Goal: Transaction & Acquisition: Purchase product/service

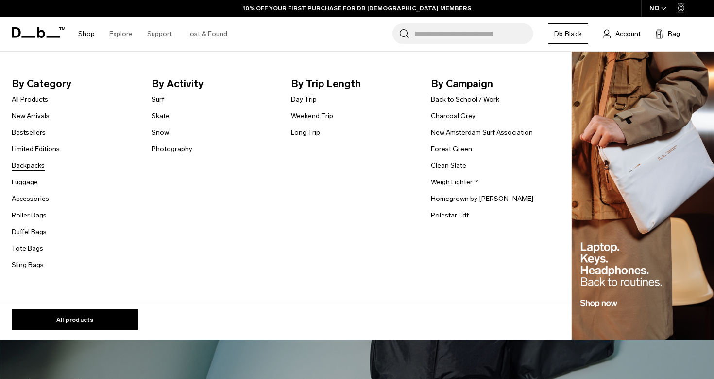
click at [29, 164] on link "Backpacks" at bounding box center [28, 165] width 33 height 10
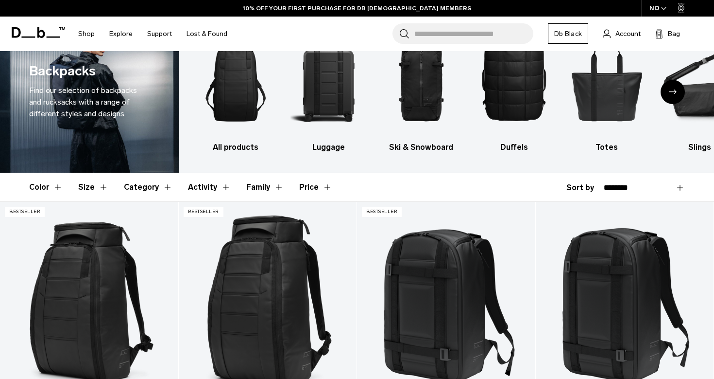
click at [90, 187] on button "Size" at bounding box center [93, 187] width 30 height 28
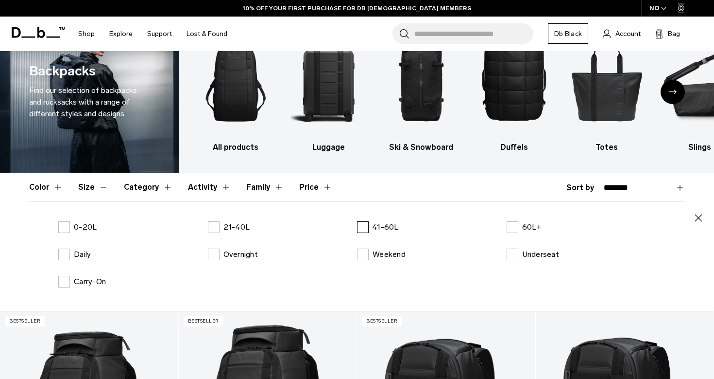
click at [373, 227] on p "41-60L" at bounding box center [386, 227] width 26 height 12
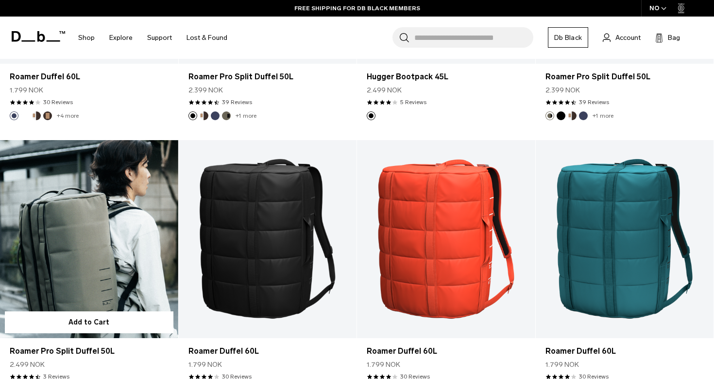
scroll to position [627, 0]
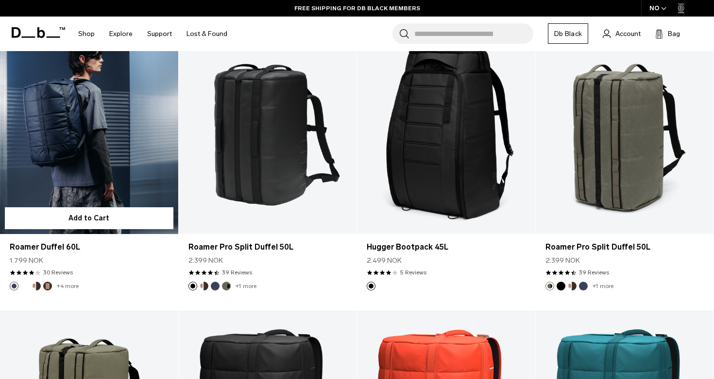
click at [87, 111] on link "Roamer Duffel 60L" at bounding box center [89, 135] width 178 height 198
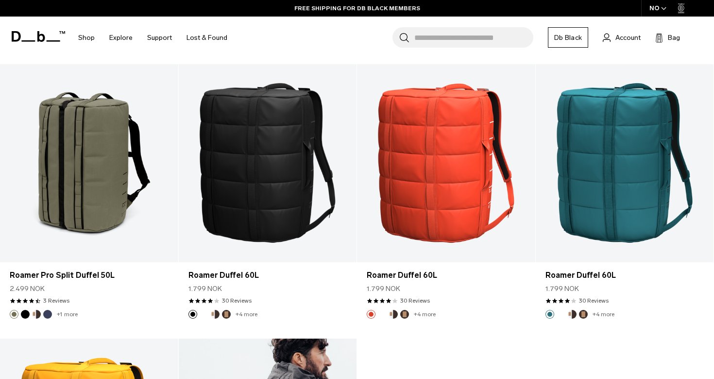
scroll to position [672, 0]
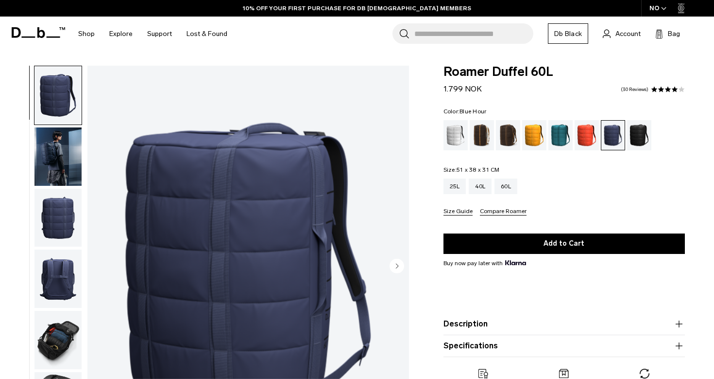
click at [74, 238] on img "button" at bounding box center [58, 218] width 47 height 58
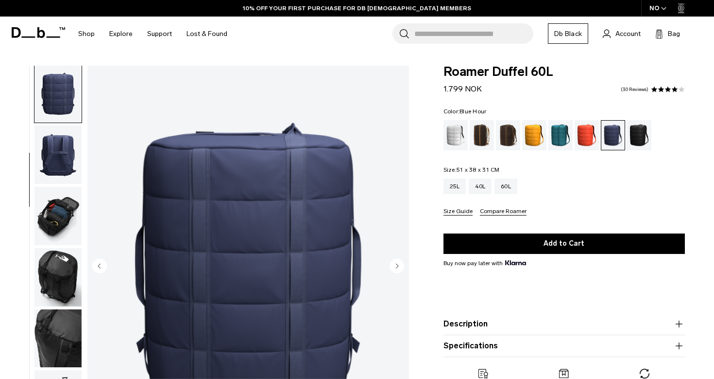
click at [58, 166] on img "button" at bounding box center [58, 154] width 47 height 58
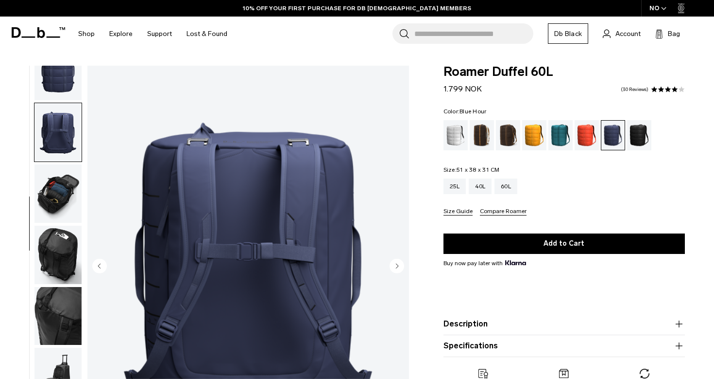
click at [55, 189] on img "button" at bounding box center [58, 193] width 47 height 58
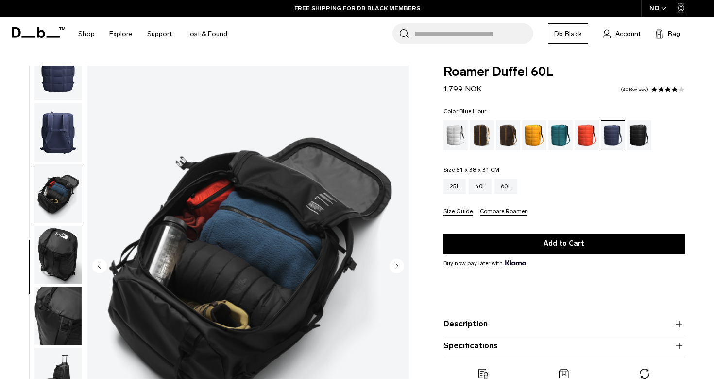
click at [53, 237] on img "button" at bounding box center [58, 254] width 47 height 58
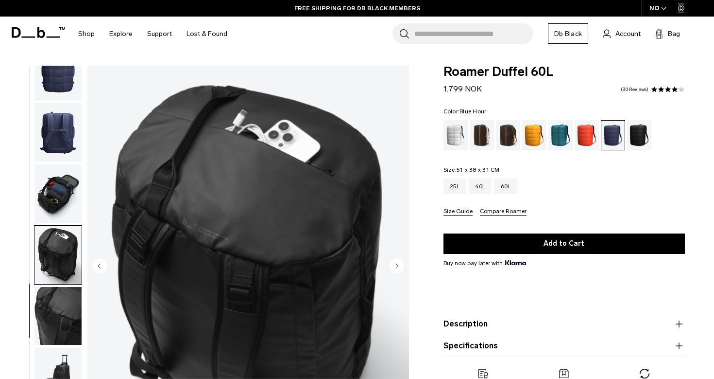
click at [40, 292] on img "button" at bounding box center [58, 316] width 47 height 58
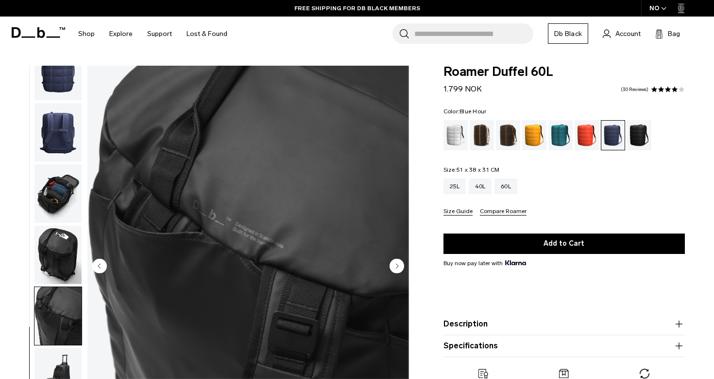
scroll to position [0, 0]
drag, startPoint x: 441, startPoint y: 70, endPoint x: 555, endPoint y: 71, distance: 113.7
click at [555, 71] on div "Roamer Duffel 60L 1.799 NOK 4.0 star rating 30 Reviews Color: Blue Hour Out of …" at bounding box center [565, 238] width 300 height 345
copy span "Roamer Duffel 60L"
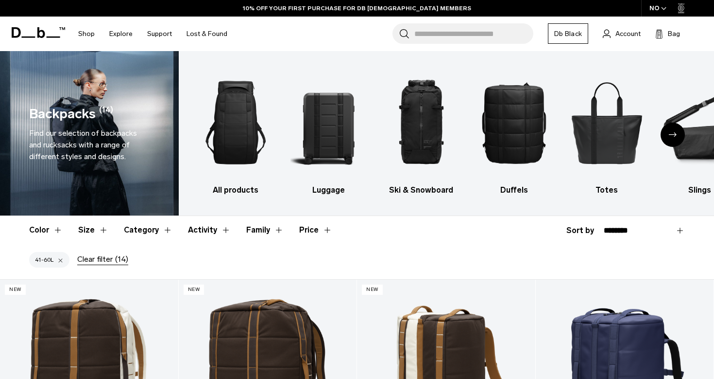
click at [106, 227] on button "Size" at bounding box center [93, 230] width 30 height 28
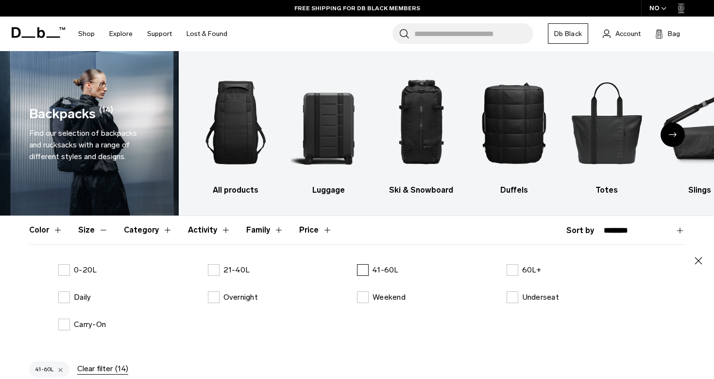
click at [387, 265] on p "41-60L" at bounding box center [386, 270] width 26 height 12
click at [531, 266] on p "60L+" at bounding box center [531, 270] width 19 height 12
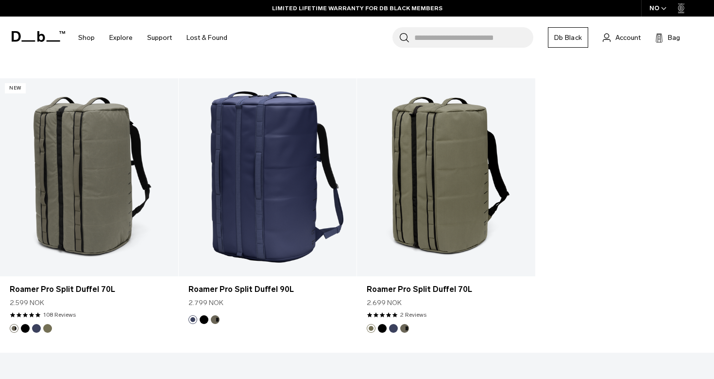
scroll to position [604, 0]
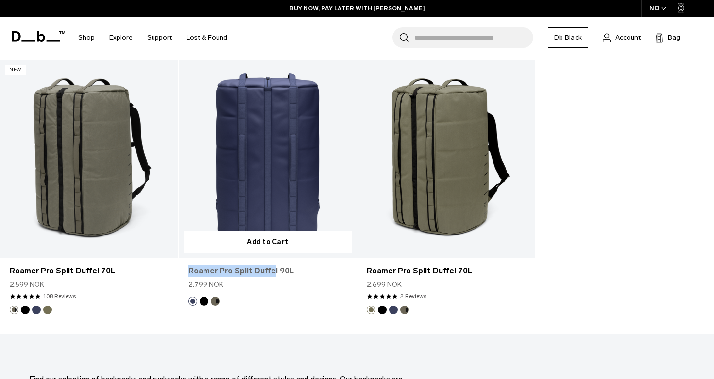
drag, startPoint x: 182, startPoint y: 271, endPoint x: 270, endPoint y: 273, distance: 88.5
click at [270, 273] on div "Roamer Pro Split Duffel 90L 2.799 NOK" at bounding box center [268, 277] width 178 height 39
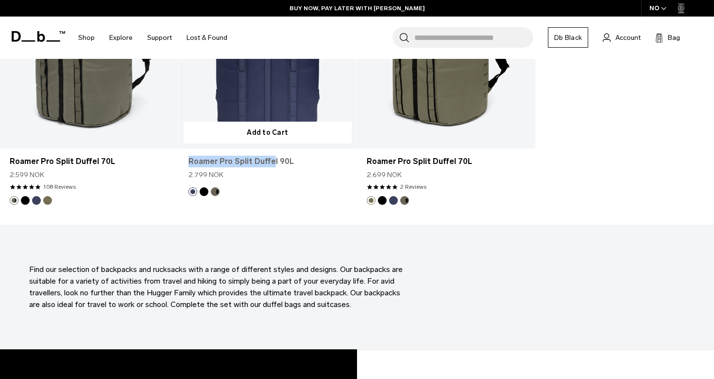
copy link "Roamer Pro Split Duffe"
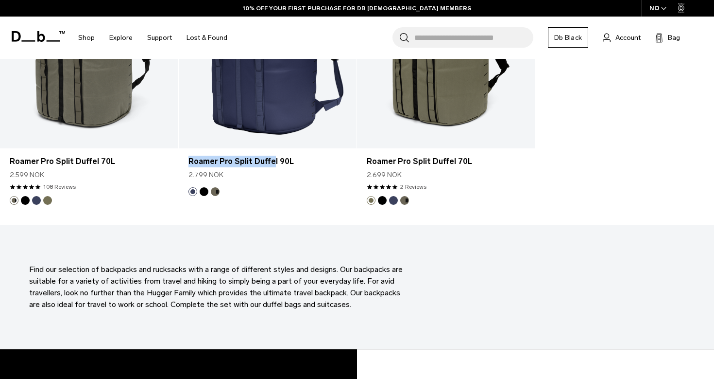
scroll to position [5, 0]
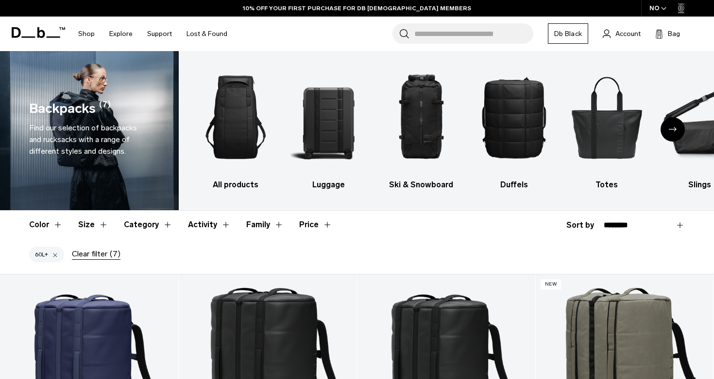
click at [87, 254] on div "Clear filter (7)" at bounding box center [96, 254] width 49 height 12
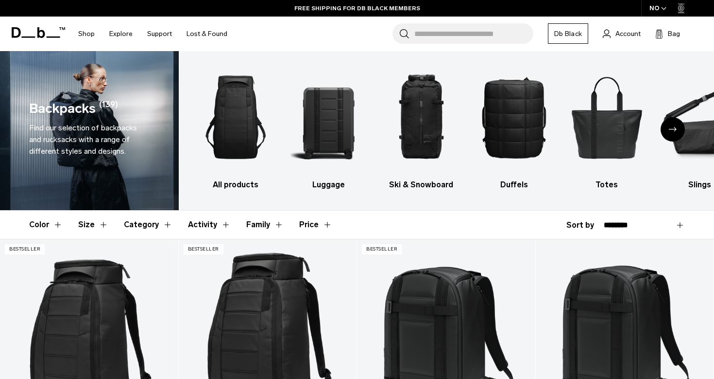
click at [95, 221] on button "Size" at bounding box center [93, 224] width 30 height 28
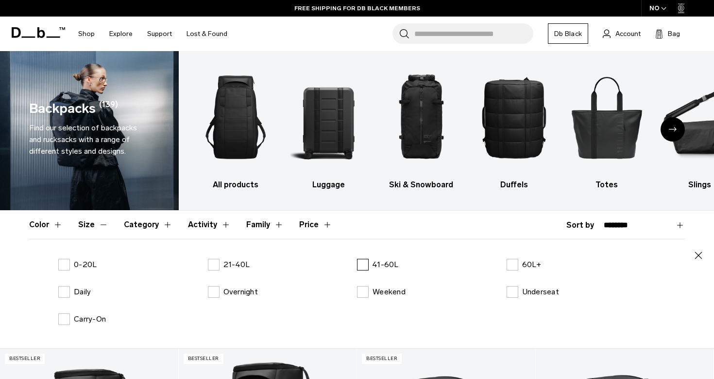
click at [394, 259] on p "41-60L" at bounding box center [386, 265] width 26 height 12
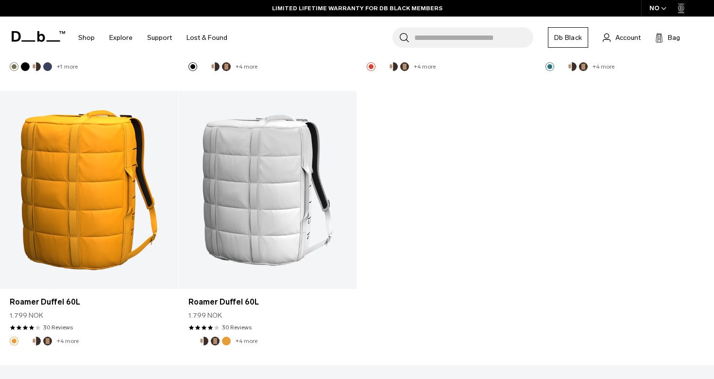
scroll to position [1121, 0]
